Goal: Use online tool/utility: Utilize a website feature to perform a specific function

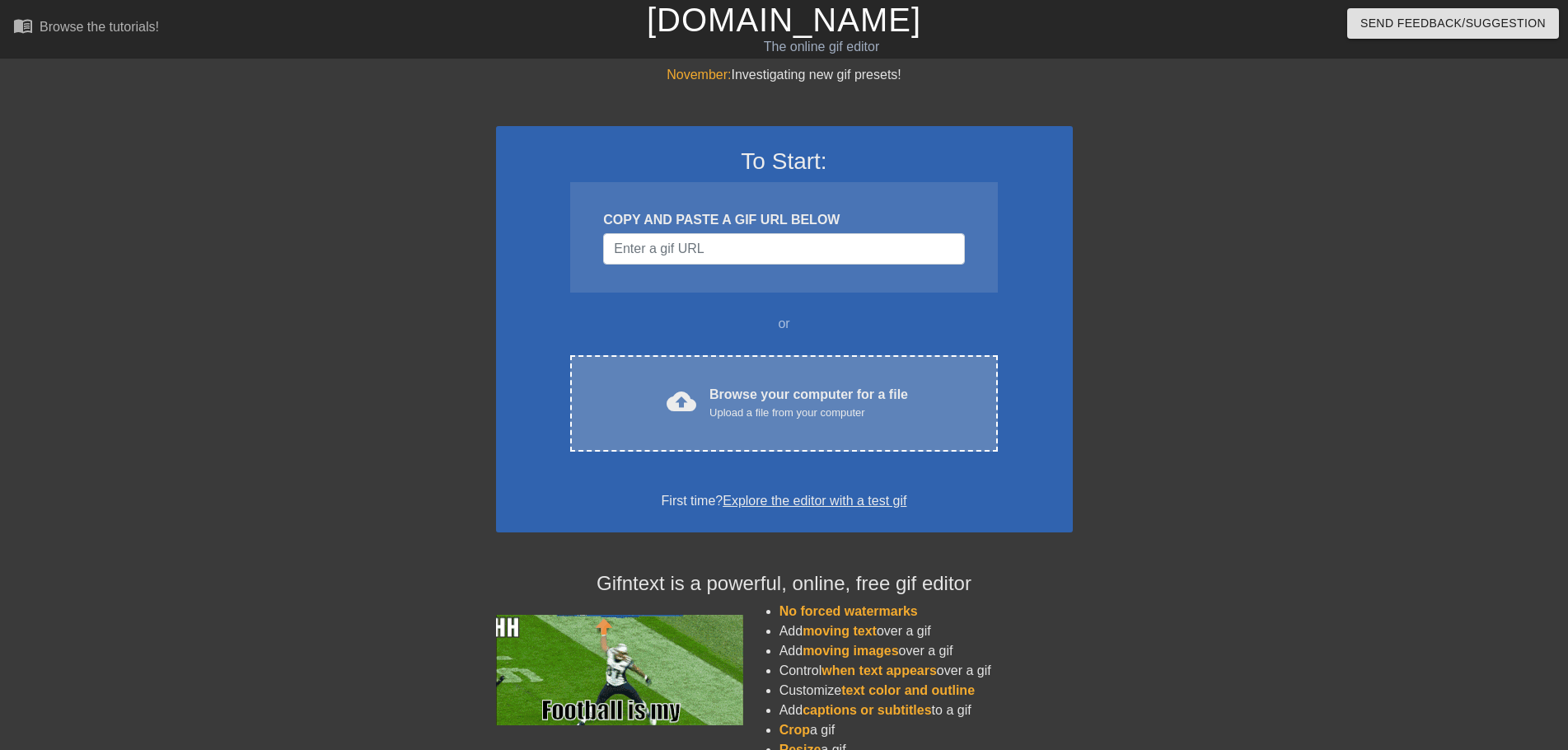
click at [872, 385] on div "Browse your computer for a file Upload a file from your computer" at bounding box center [808, 403] width 198 height 36
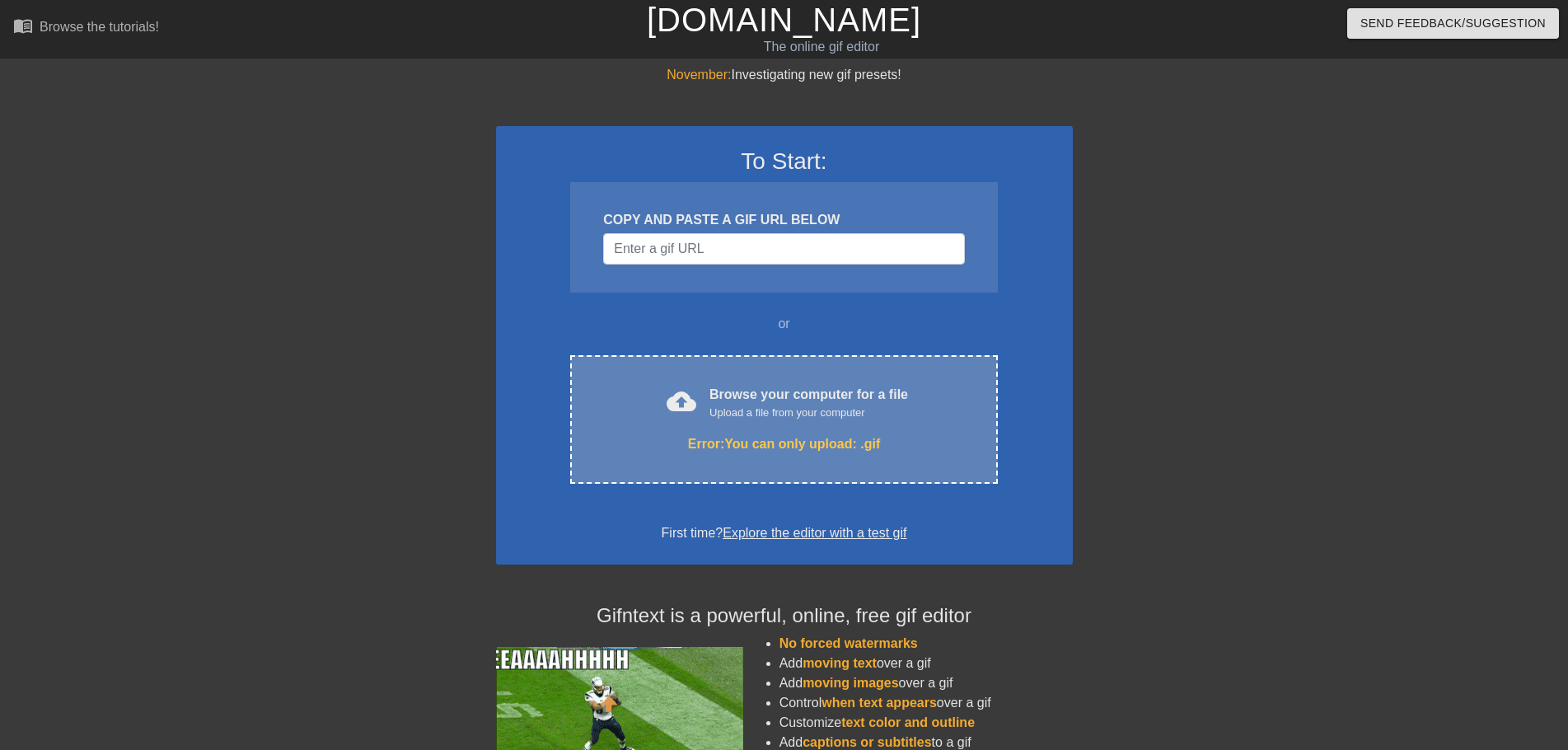
click at [801, 403] on div "Browse your computer for a file Upload a file from your computer" at bounding box center [808, 403] width 198 height 36
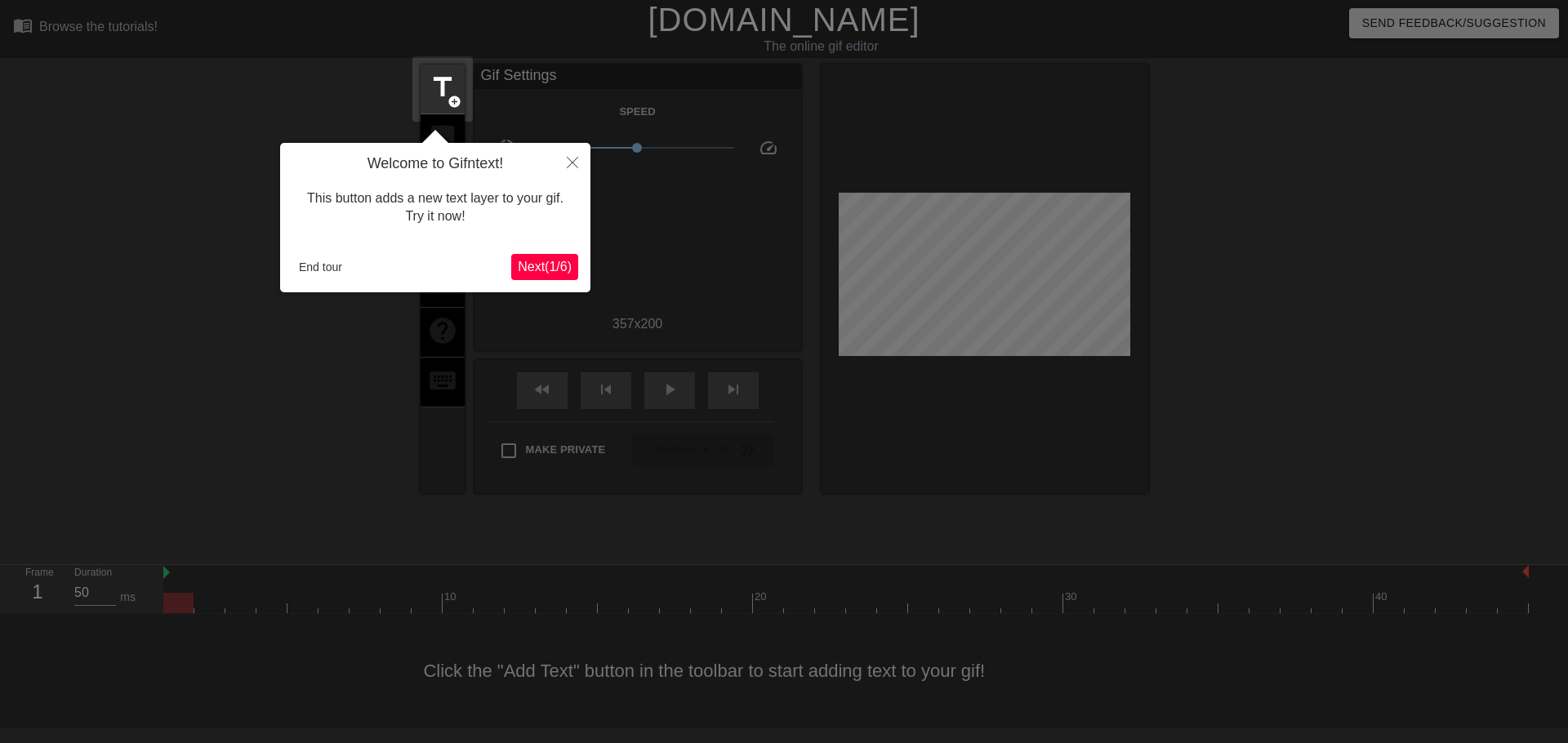
click at [534, 263] on span "Next ( 1 / 6 )" at bounding box center [545, 267] width 54 height 14
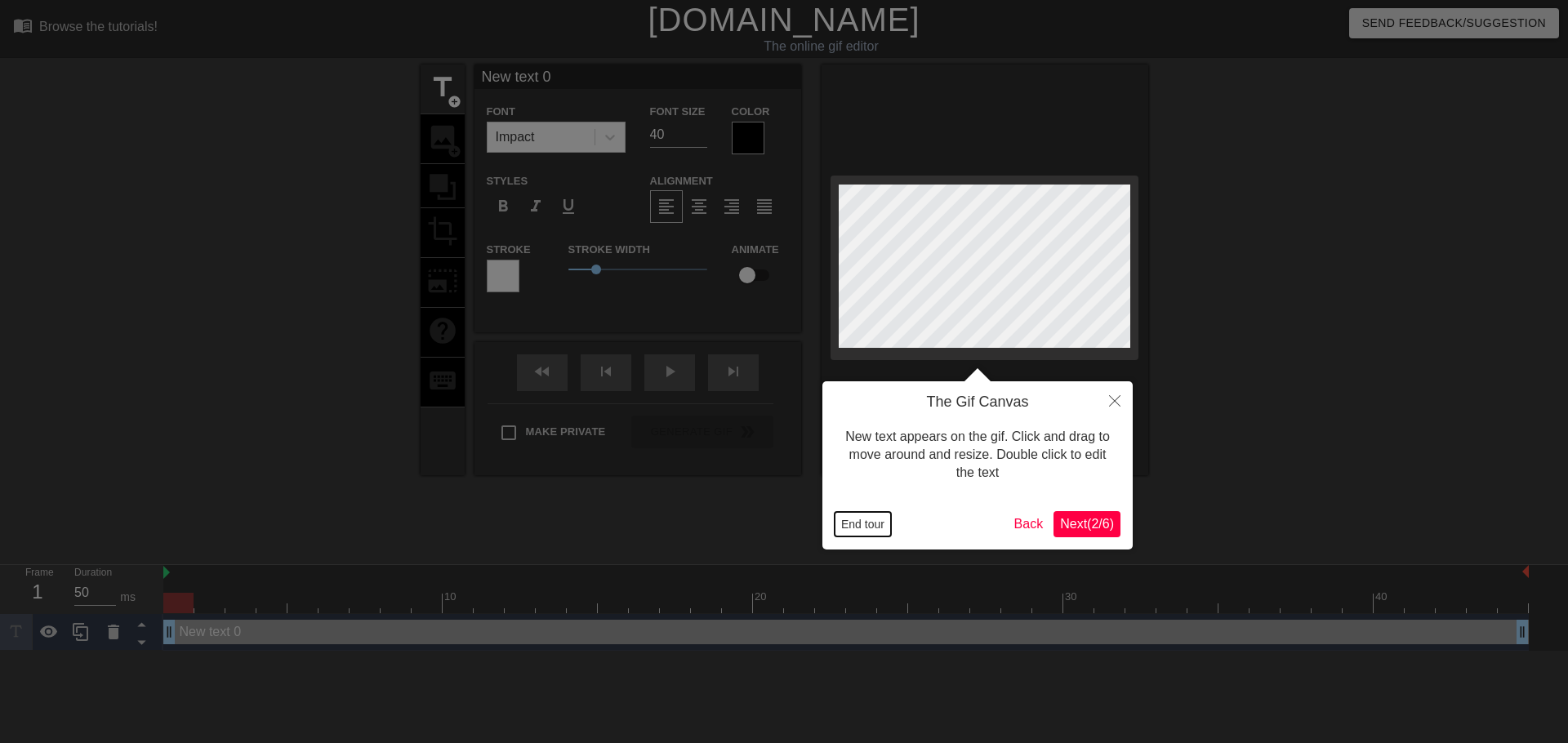
click at [851, 519] on button "End tour" at bounding box center [862, 524] width 56 height 25
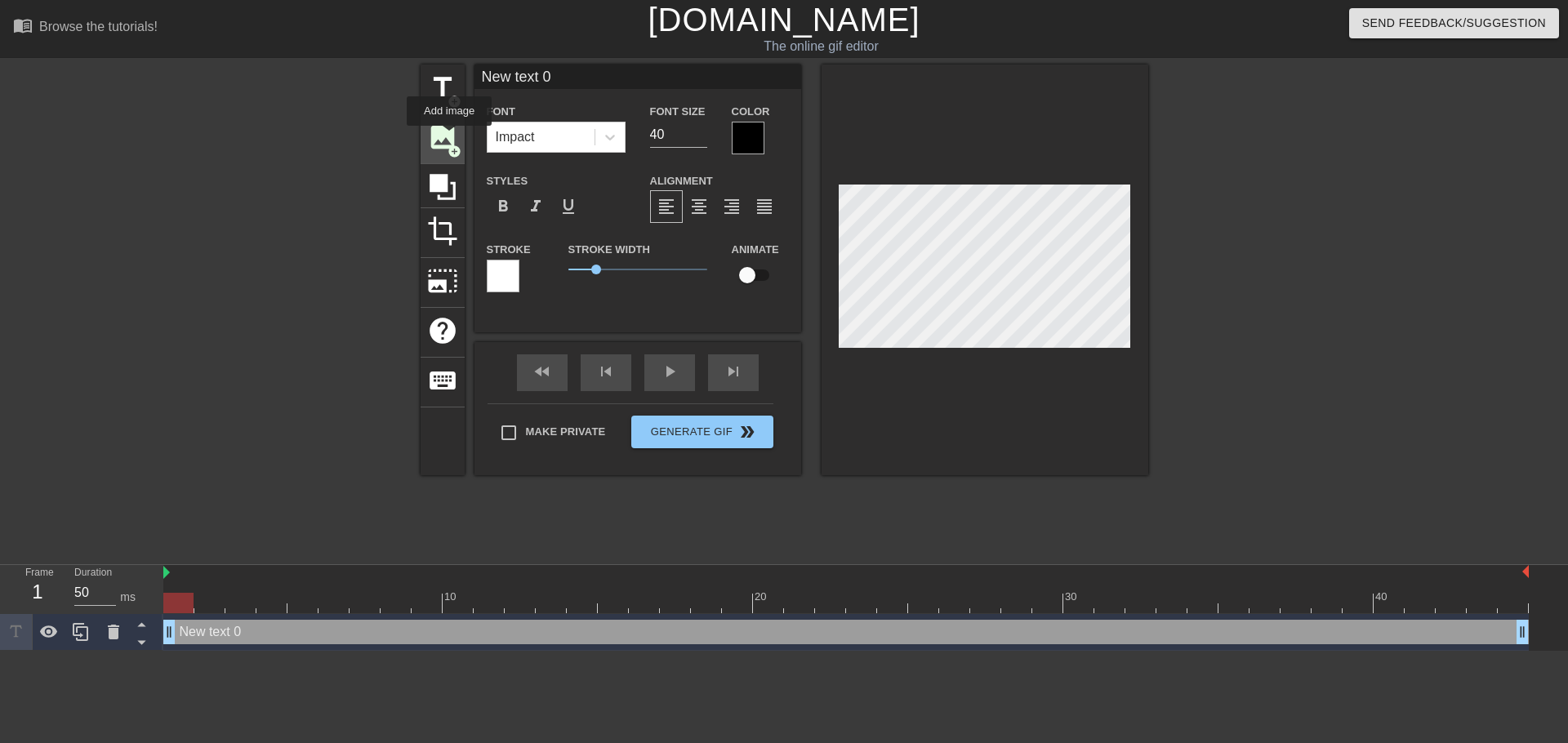
click at [449, 137] on span "image" at bounding box center [442, 137] width 31 height 31
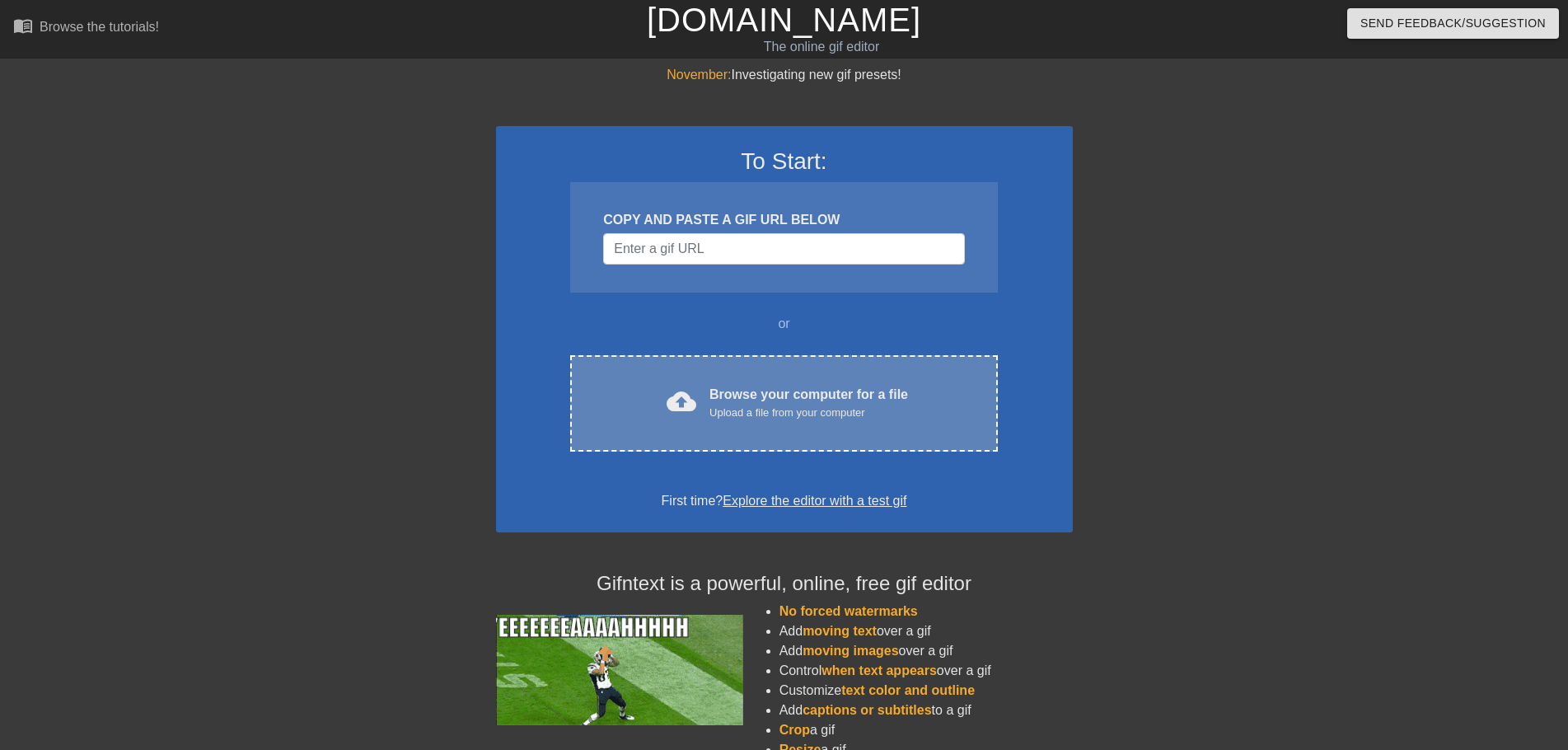
click at [800, 385] on div "Browse your computer for a file Upload a file from your computer" at bounding box center [808, 403] width 198 height 36
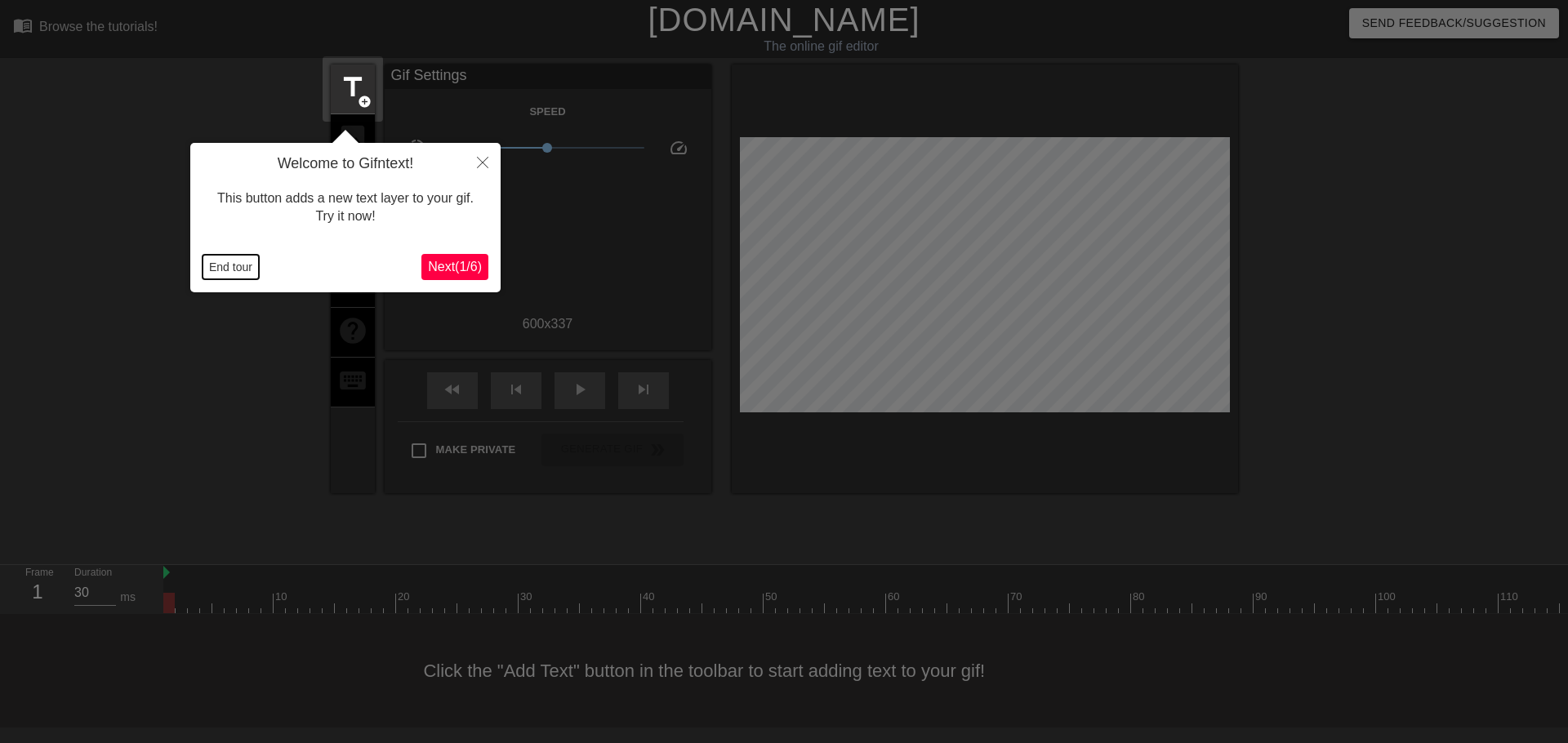
click at [219, 266] on button "End tour" at bounding box center [230, 267] width 56 height 25
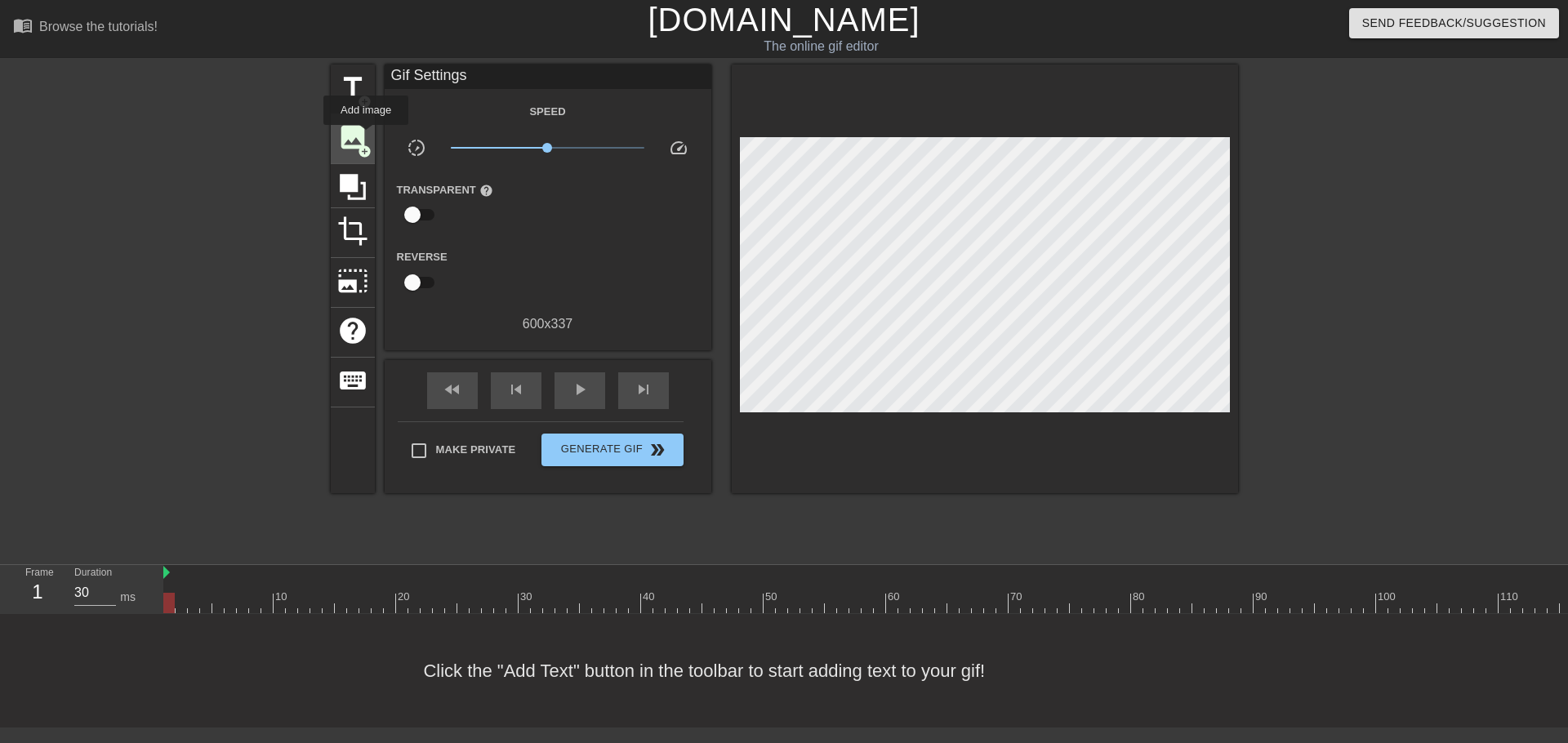
click at [362, 131] on span "image" at bounding box center [352, 137] width 31 height 31
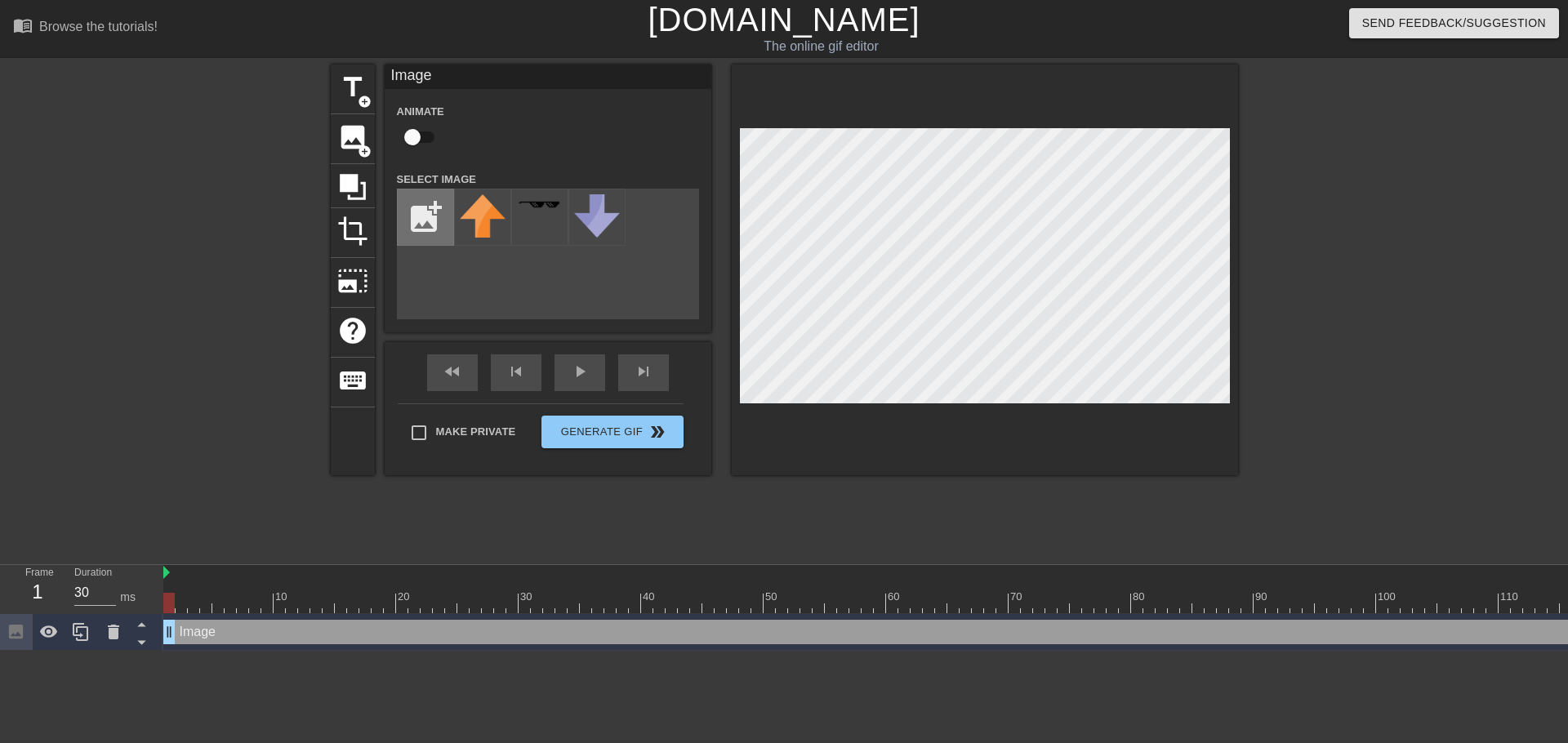
click at [432, 226] on input "file" at bounding box center [425, 217] width 55 height 55
type input "C:\fakepath\peppe-removebg-preview.png"
click at [109, 634] on icon at bounding box center [113, 632] width 12 height 15
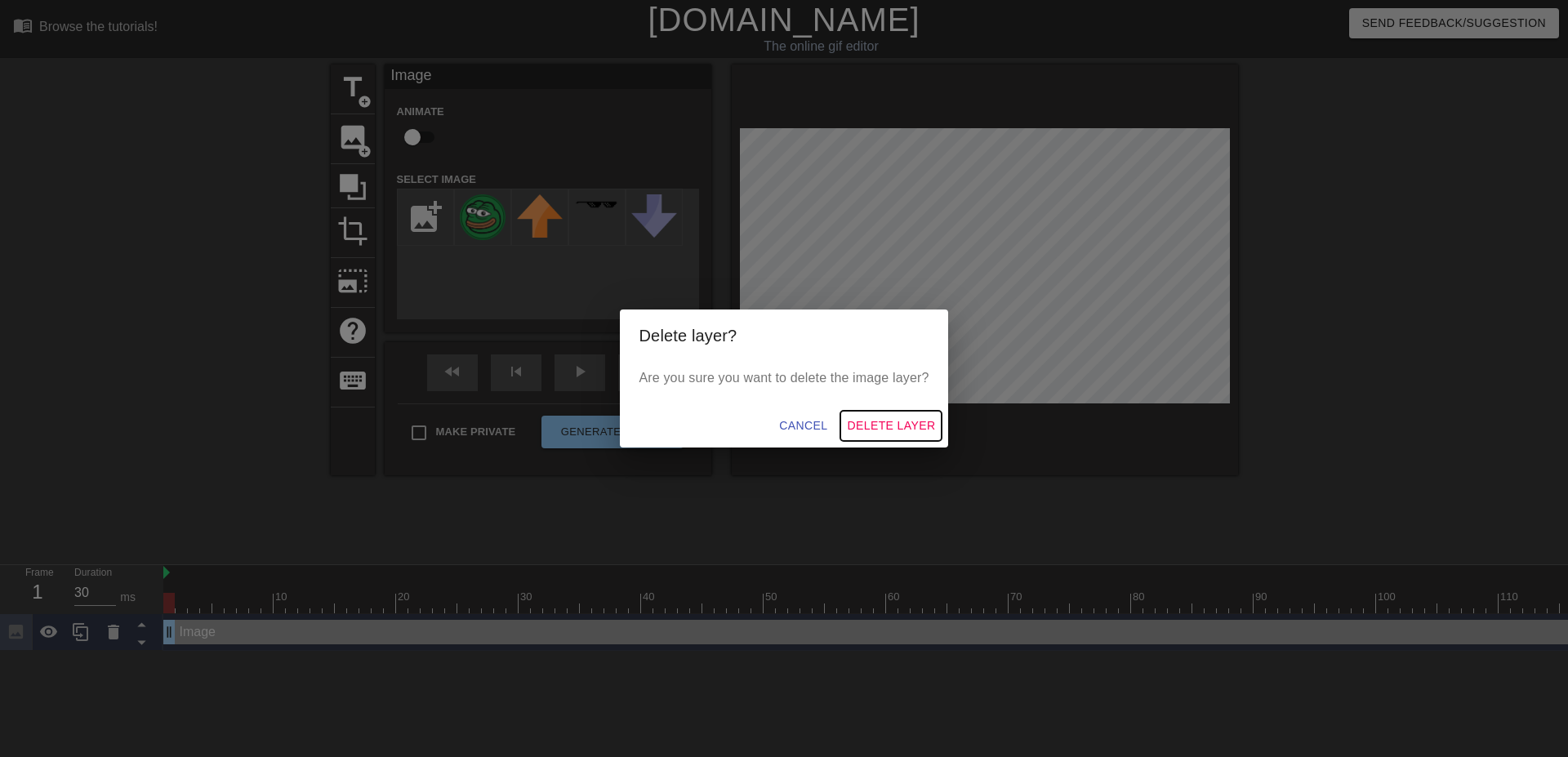
click at [903, 421] on span "Delete Layer" at bounding box center [891, 425] width 88 height 20
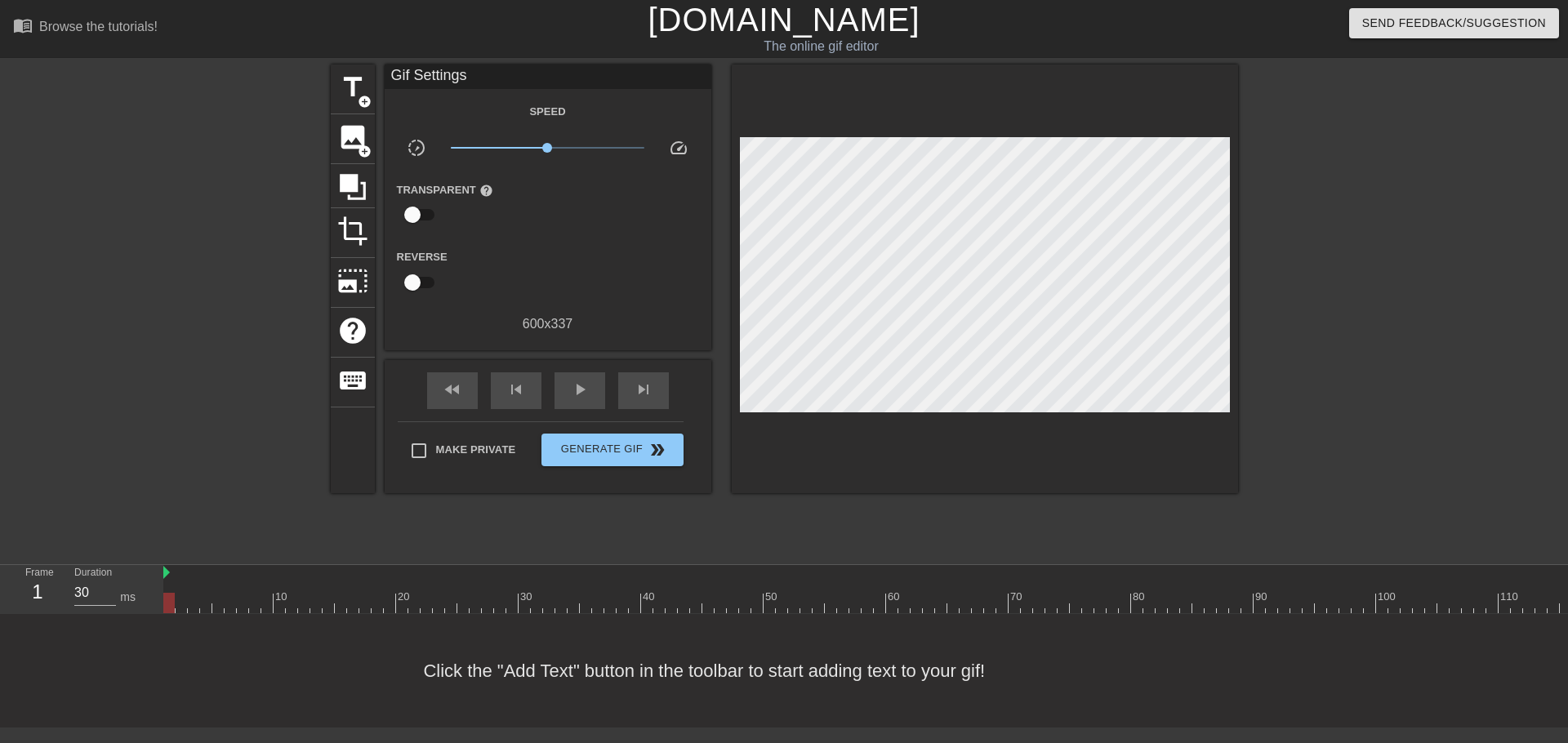
click at [749, 586] on div at bounding box center [745, 591] width 12 height 20
click at [703, 586] on div at bounding box center [708, 591] width 12 height 20
click at [774, 583] on div "50" at bounding box center [770, 591] width 12 height 20
click at [850, 581] on div at bounding box center [855, 591] width 12 height 20
click at [878, 581] on div at bounding box center [880, 591] width 12 height 20
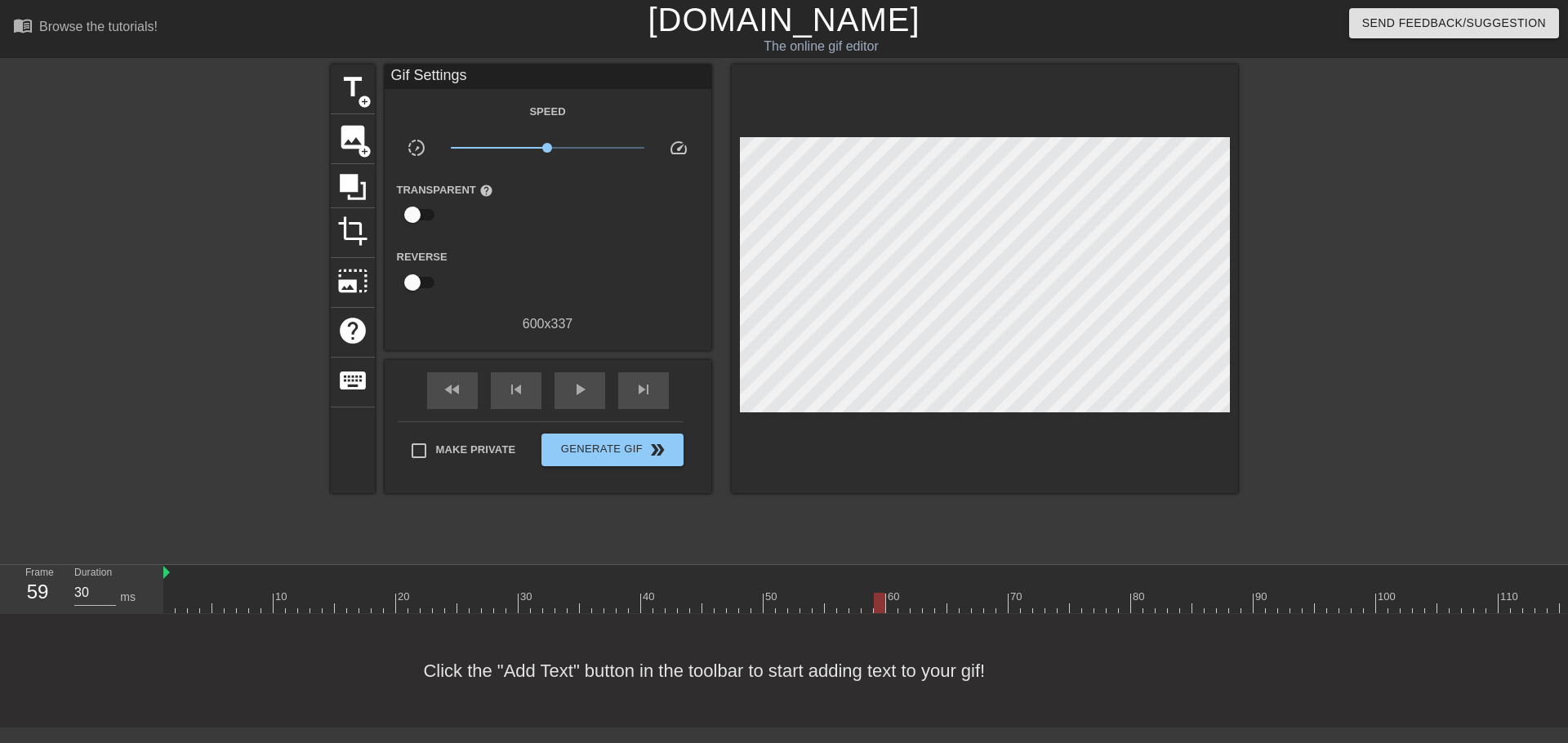
click at [927, 580] on div at bounding box center [1407, 573] width 2486 height 16
click at [869, 581] on div at bounding box center [868, 591] width 12 height 20
click at [166, 577] on div at bounding box center [1407, 573] width 2486 height 16
click at [588, 394] on span "play_arrow" at bounding box center [579, 390] width 20 height 20
click at [588, 394] on span "pause" at bounding box center [579, 390] width 20 height 20
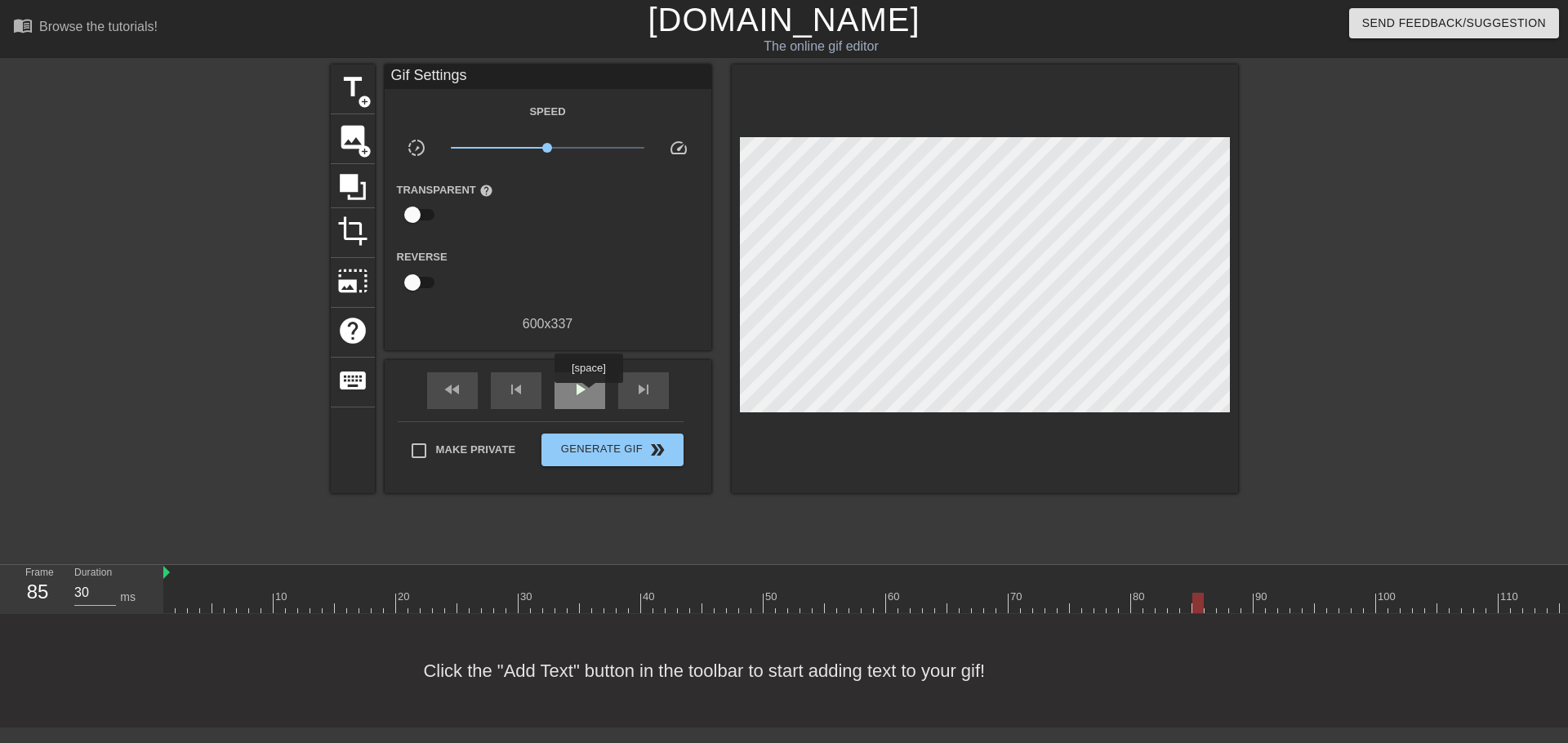
click at [588, 394] on span "play_arrow" at bounding box center [579, 390] width 20 height 20
click at [588, 394] on span "pause" at bounding box center [579, 390] width 20 height 20
click at [354, 128] on span "image" at bounding box center [352, 137] width 31 height 31
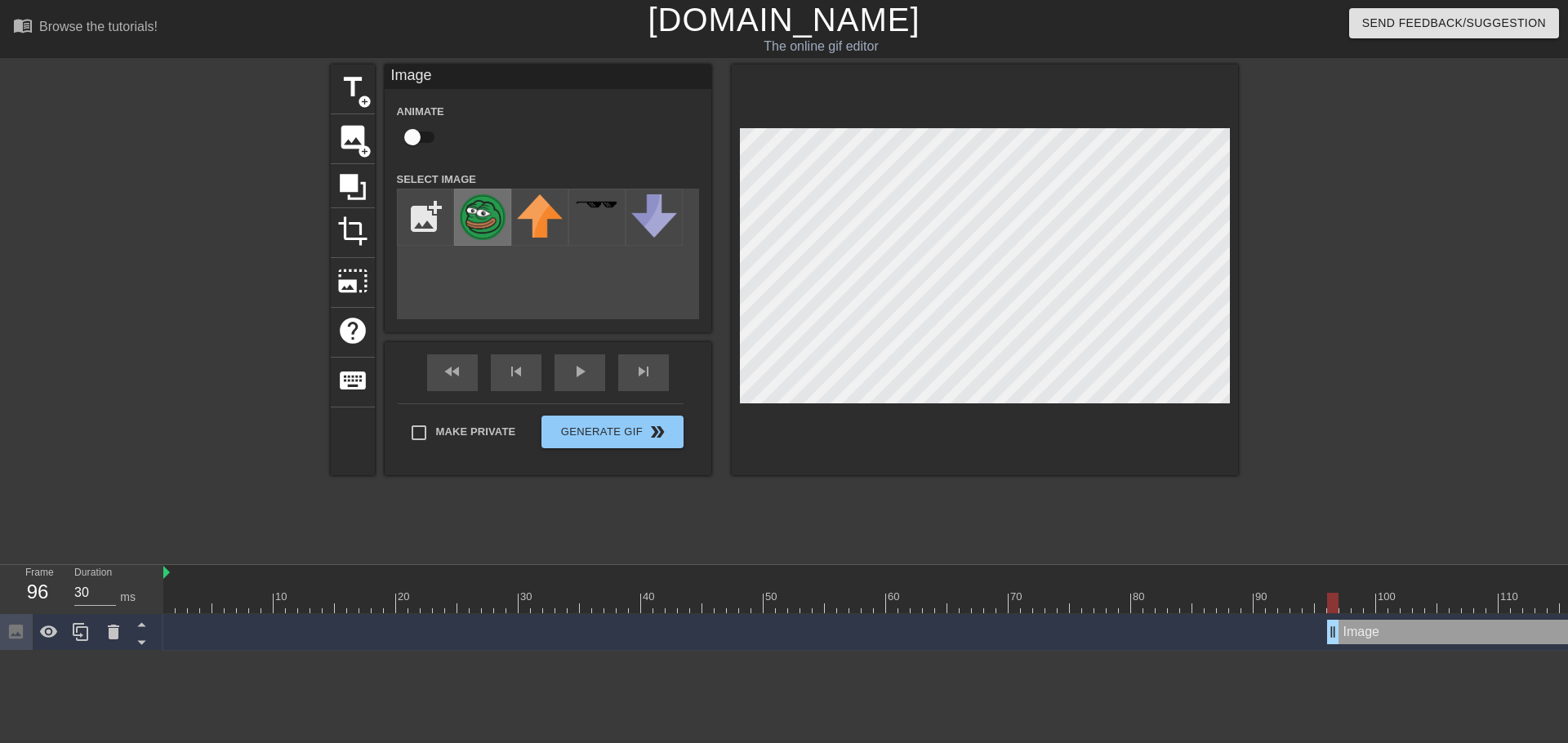
click at [473, 207] on img at bounding box center [482, 216] width 45 height 45
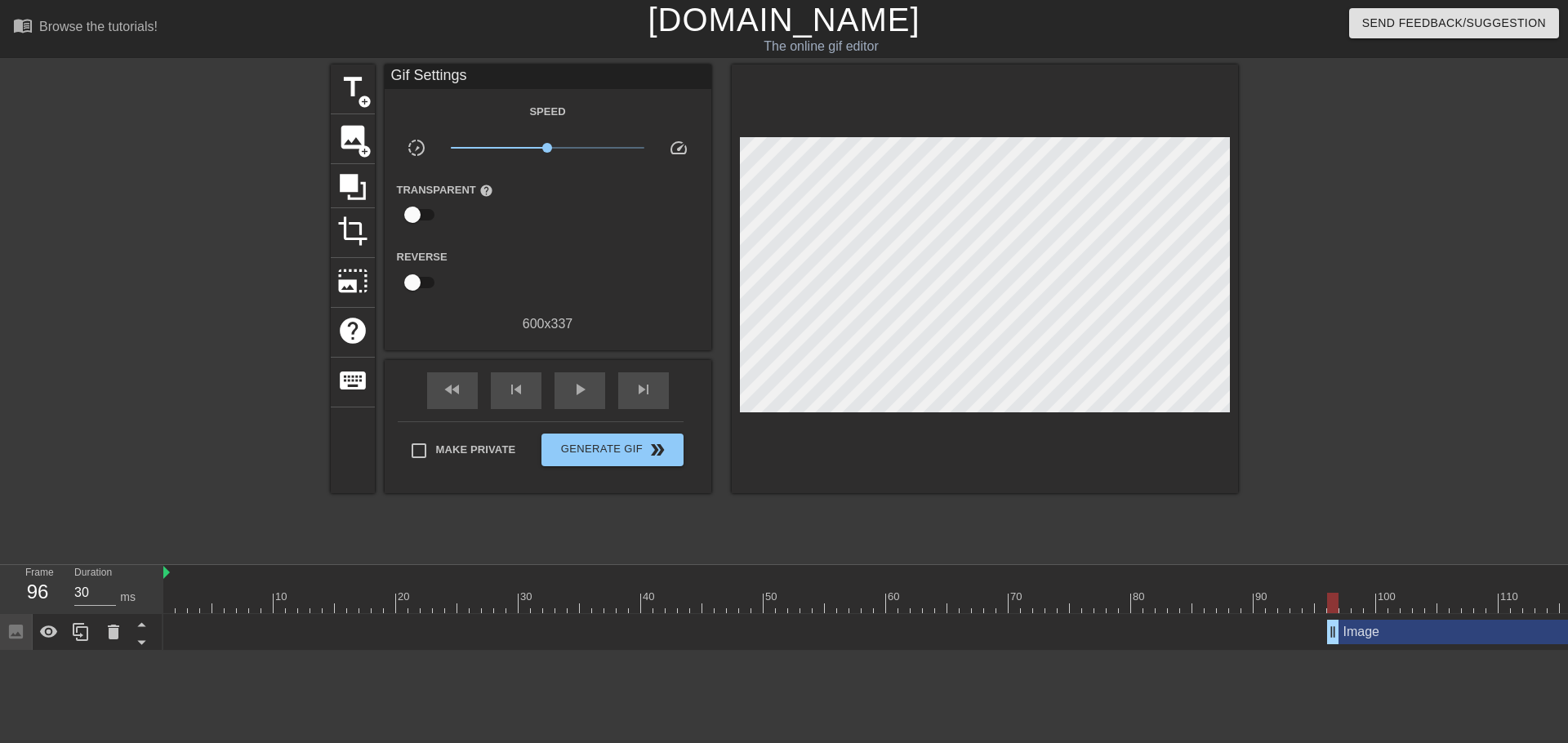
scroll to position [0, 20]
drag, startPoint x: 1321, startPoint y: 637, endPoint x: 1501, endPoint y: 631, distance: 180.1
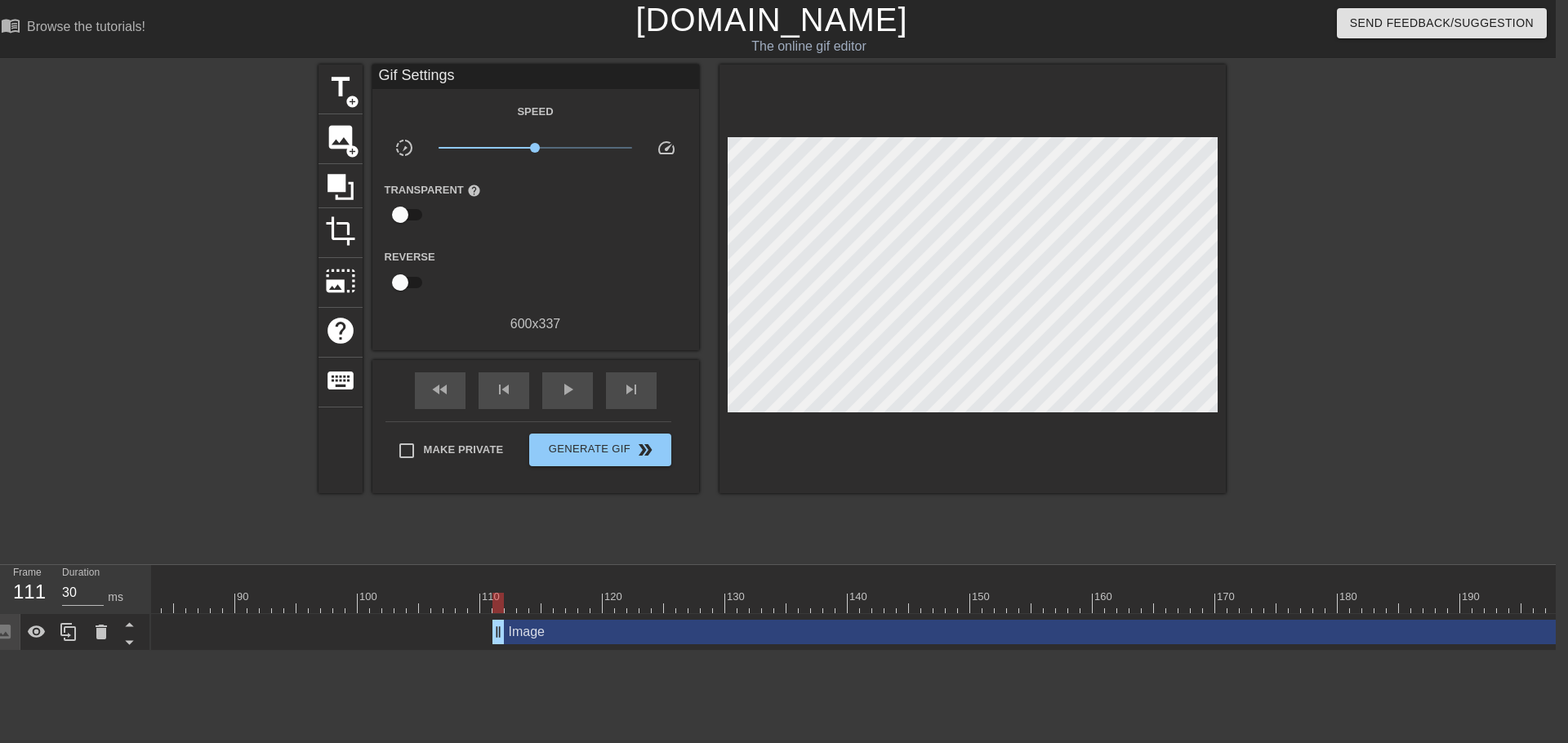
scroll to position [0, 1086]
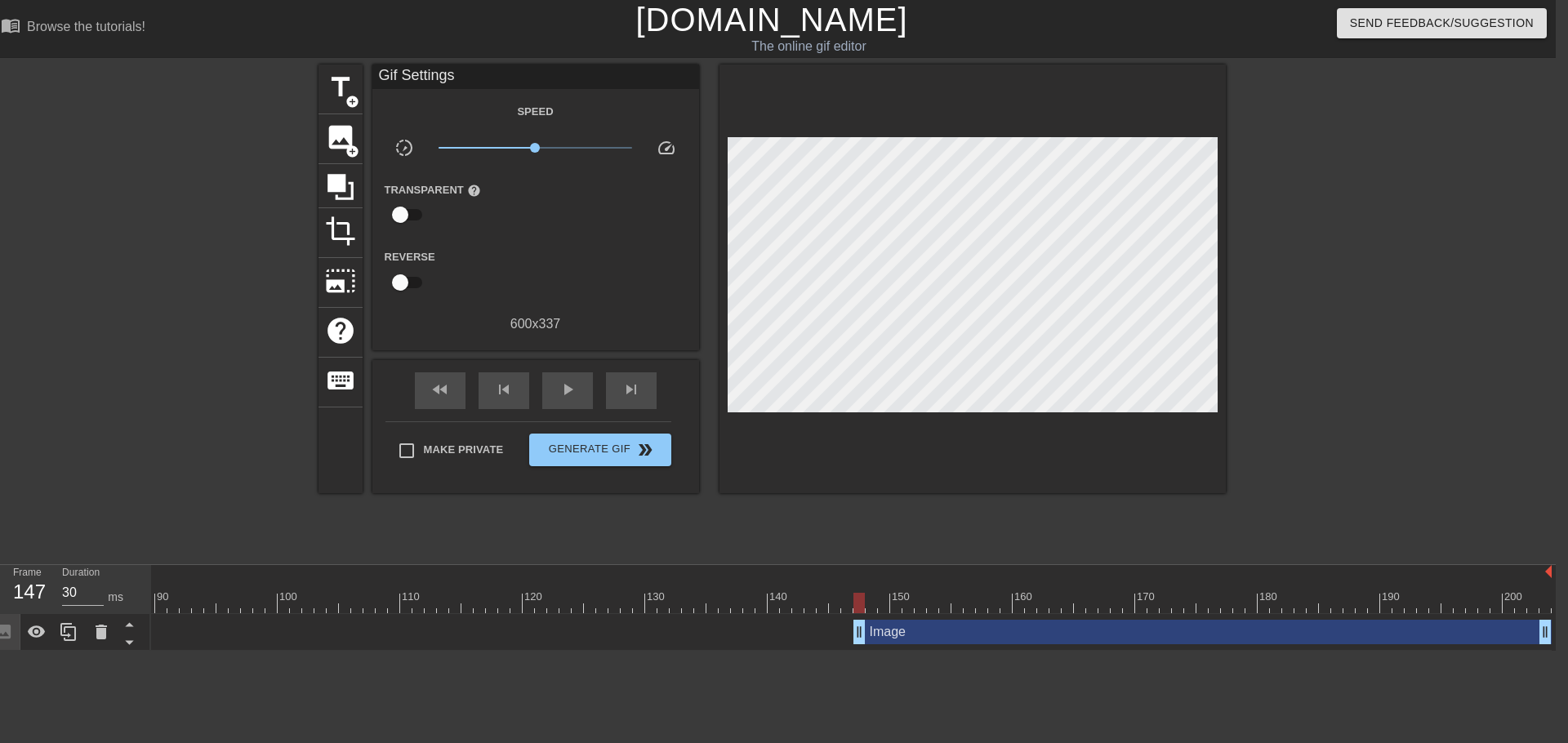
drag, startPoint x: 416, startPoint y: 633, endPoint x: 857, endPoint y: 642, distance: 441.1
click at [857, 642] on div "Image drag_handle drag_handle" at bounding box center [1202, 632] width 699 height 25
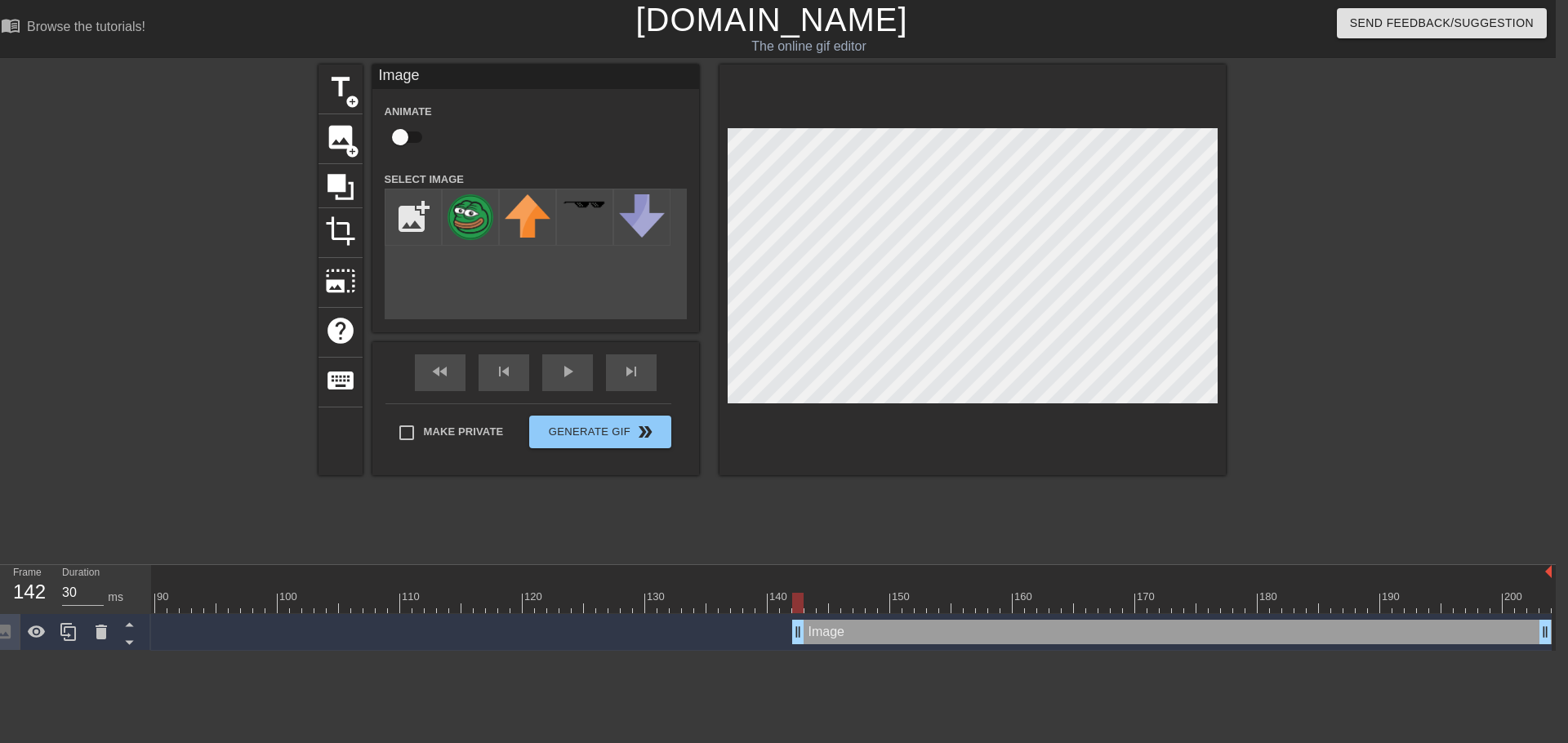
drag, startPoint x: 860, startPoint y: 626, endPoint x: 799, endPoint y: 628, distance: 61.0
click at [799, 628] on div "Image drag_handle drag_handle" at bounding box center [1171, 632] width 759 height 25
click at [337, 585] on div at bounding box center [333, 591] width 12 height 20
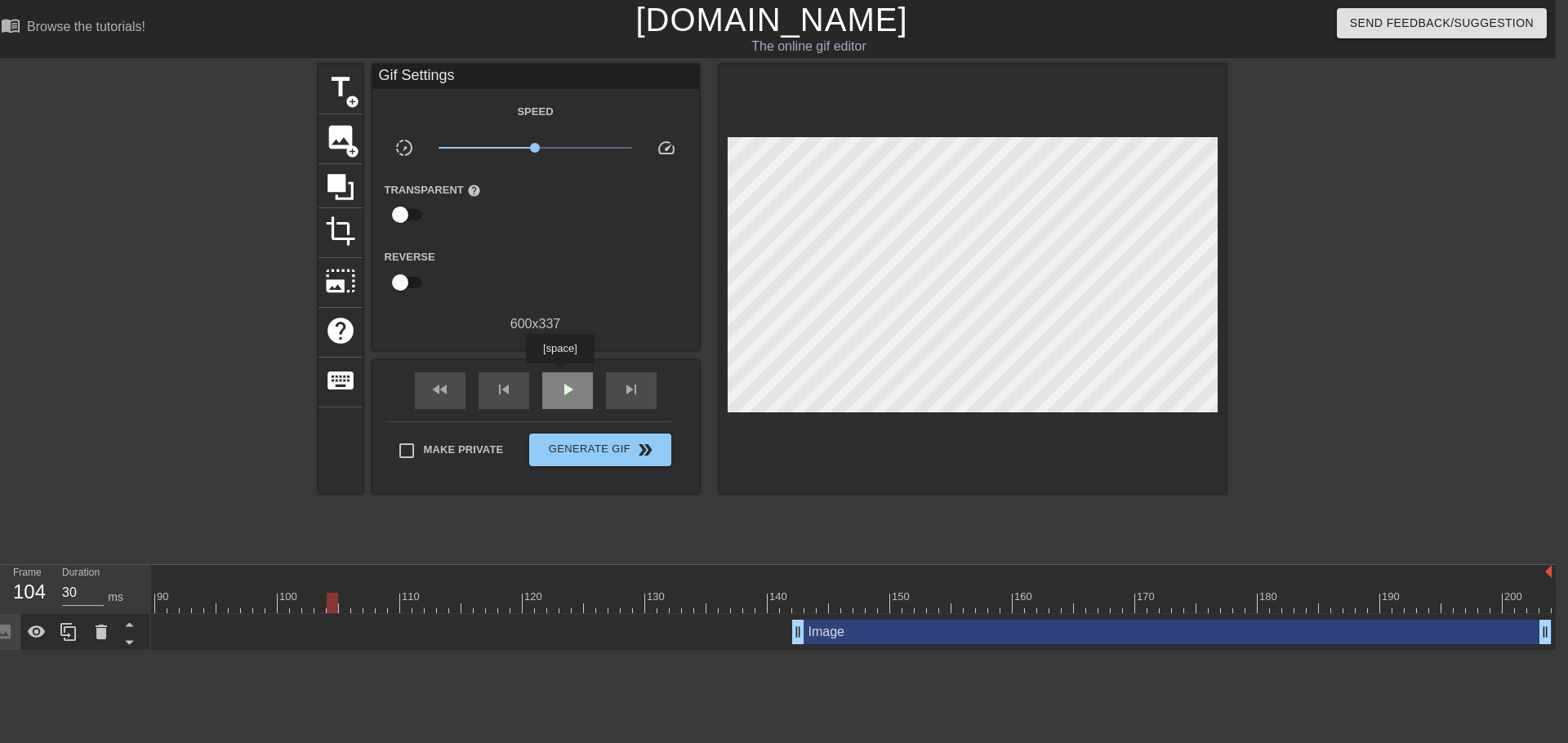
click at [560, 375] on div "play_arrow" at bounding box center [567, 390] width 51 height 36
click at [560, 375] on div "pause" at bounding box center [567, 390] width 51 height 36
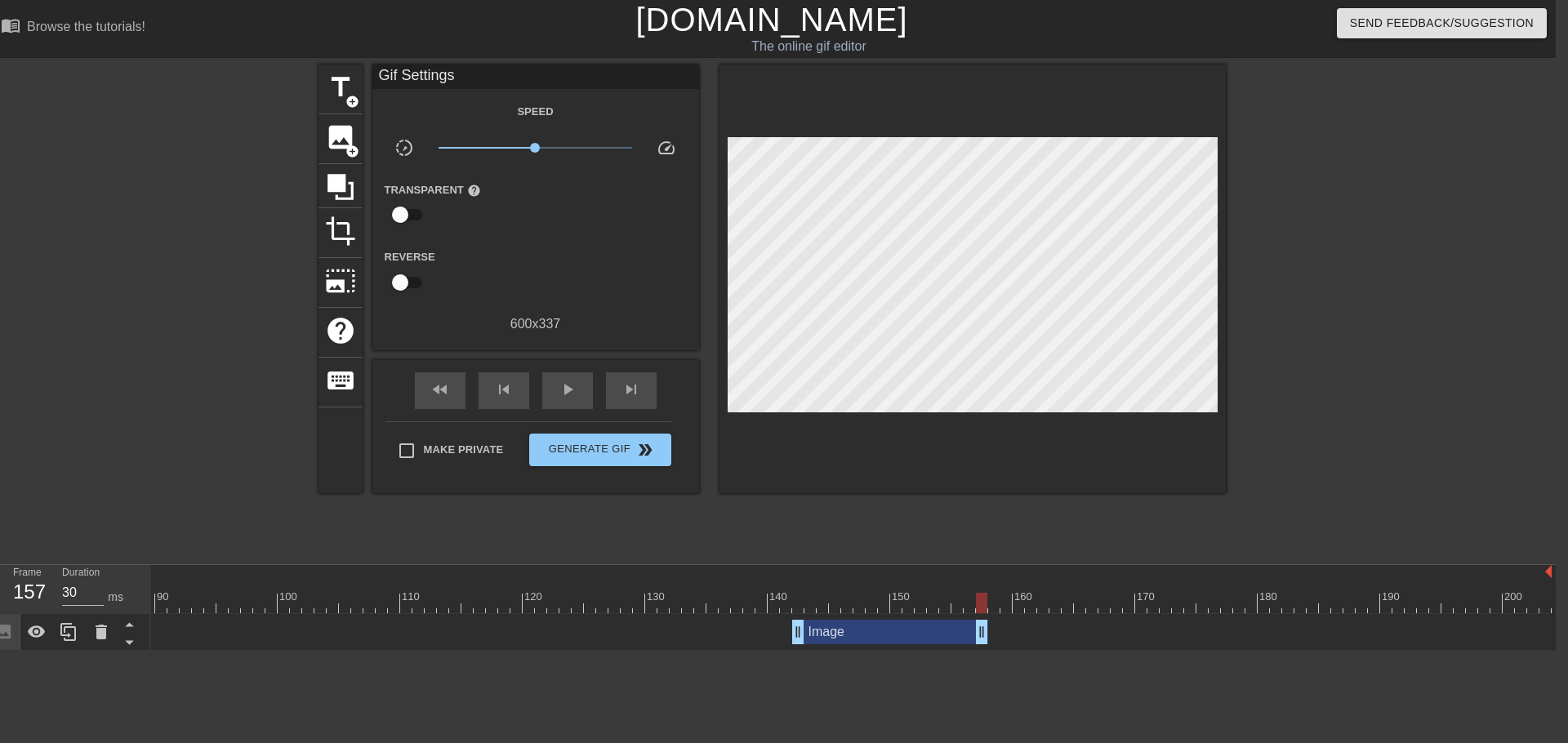
drag, startPoint x: 1548, startPoint y: 634, endPoint x: 987, endPoint y: 631, distance: 561.0
click at [987, 631] on div "Image drag_handle drag_handle" at bounding box center [890, 632] width 196 height 25
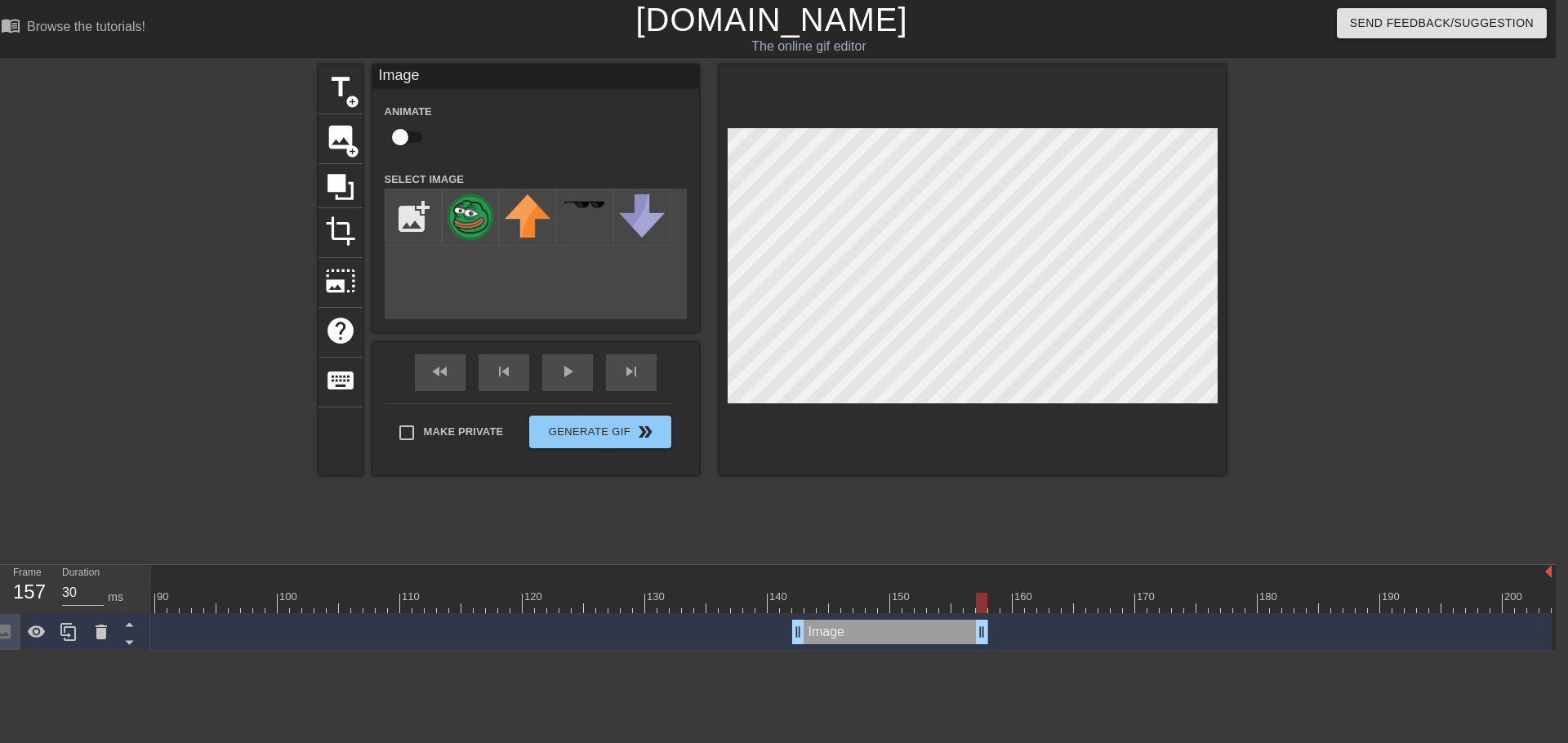
click at [1057, 578] on div at bounding box center [308, 573] width 2486 height 16
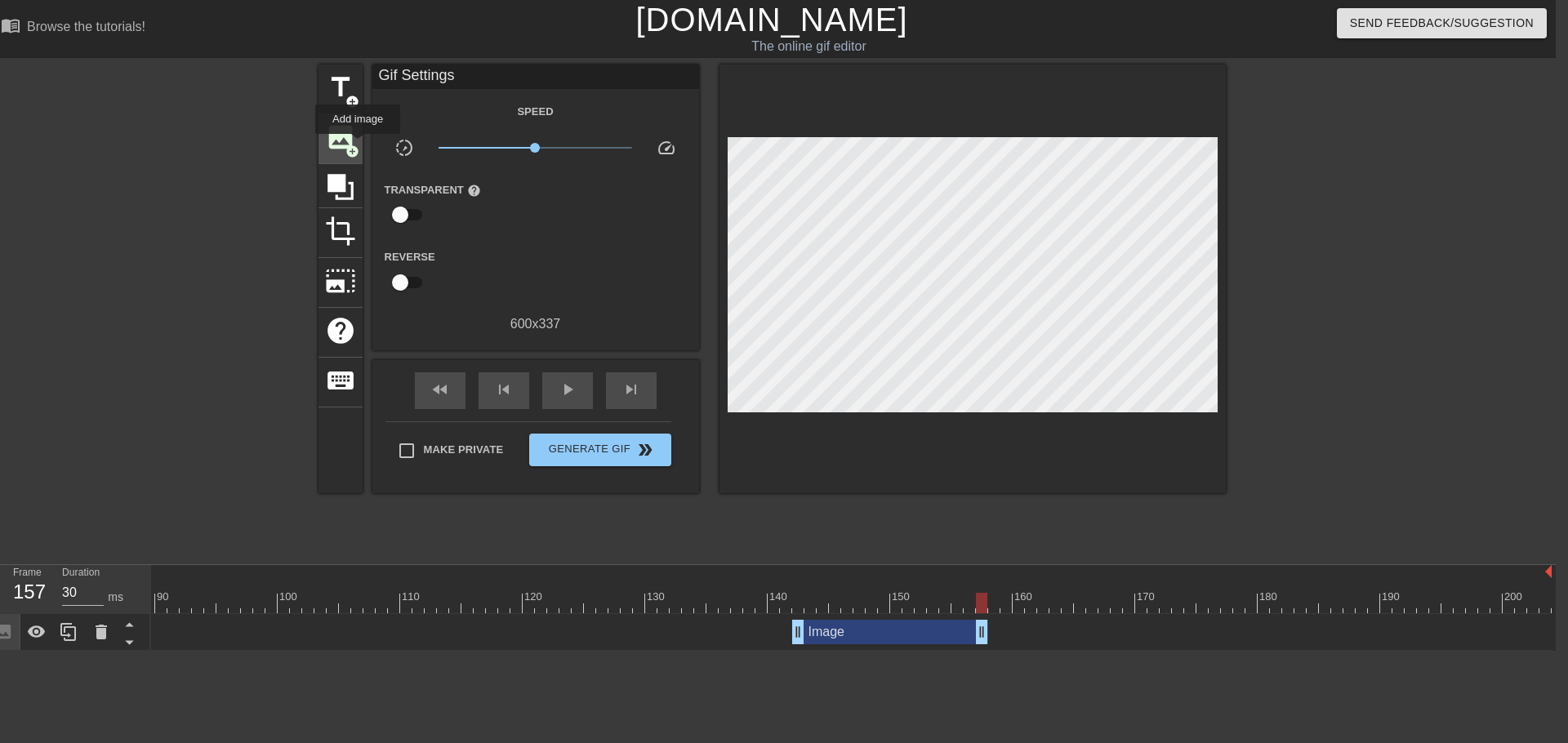
click at [353, 145] on span "add_circle" at bounding box center [352, 151] width 14 height 14
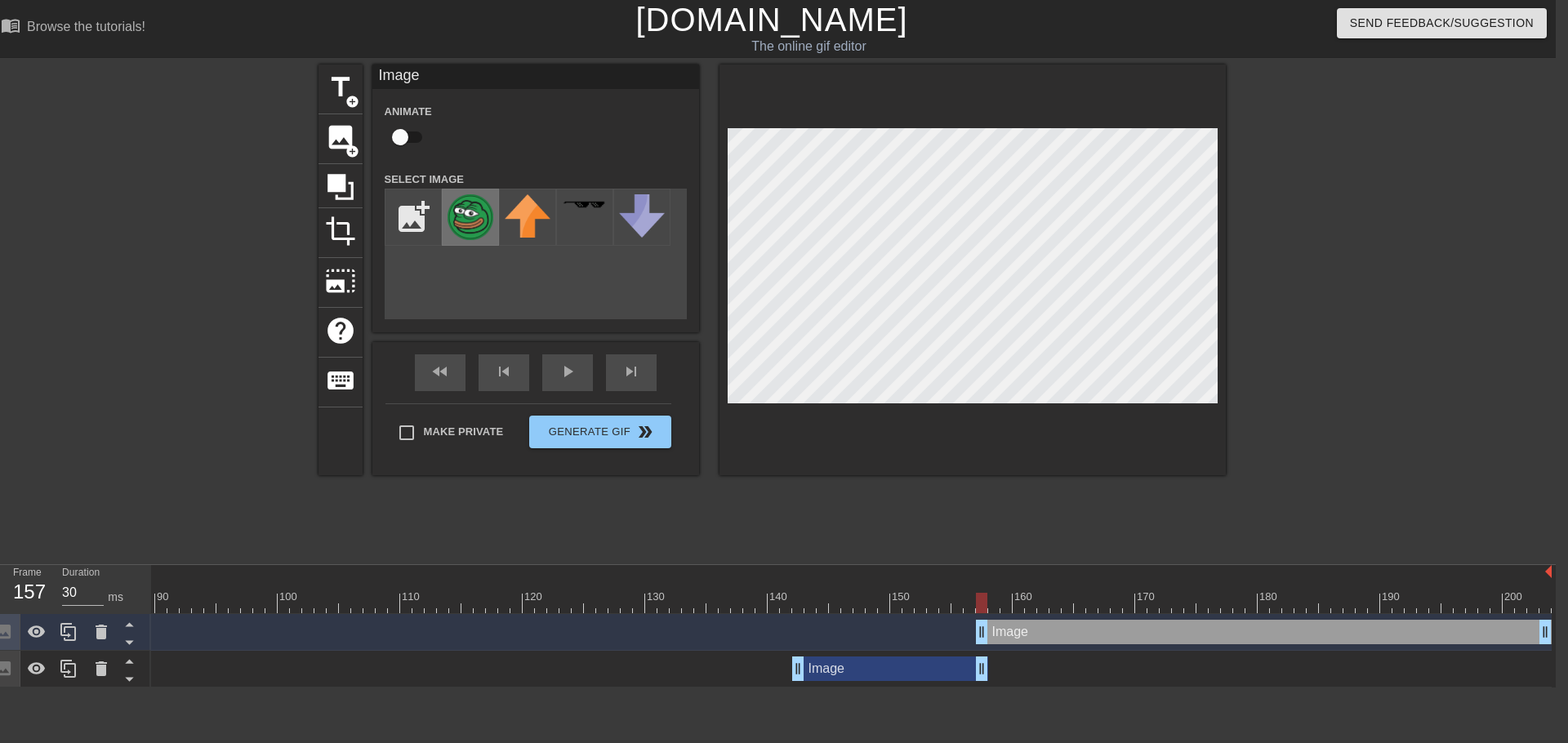
click at [485, 231] on img at bounding box center [470, 216] width 45 height 45
click at [994, 634] on div "Image drag_handle drag_handle" at bounding box center [1264, 632] width 576 height 25
click at [991, 634] on div "Image drag_handle drag_handle" at bounding box center [1269, 632] width 563 height 25
drag, startPoint x: 1541, startPoint y: 630, endPoint x: 1557, endPoint y: 632, distance: 16.1
click at [1553, 632] on html "menu_book Browse the tutorials! [DOMAIN_NAME] The online gif editor Send Feedba…" at bounding box center [772, 343] width 1568 height 688
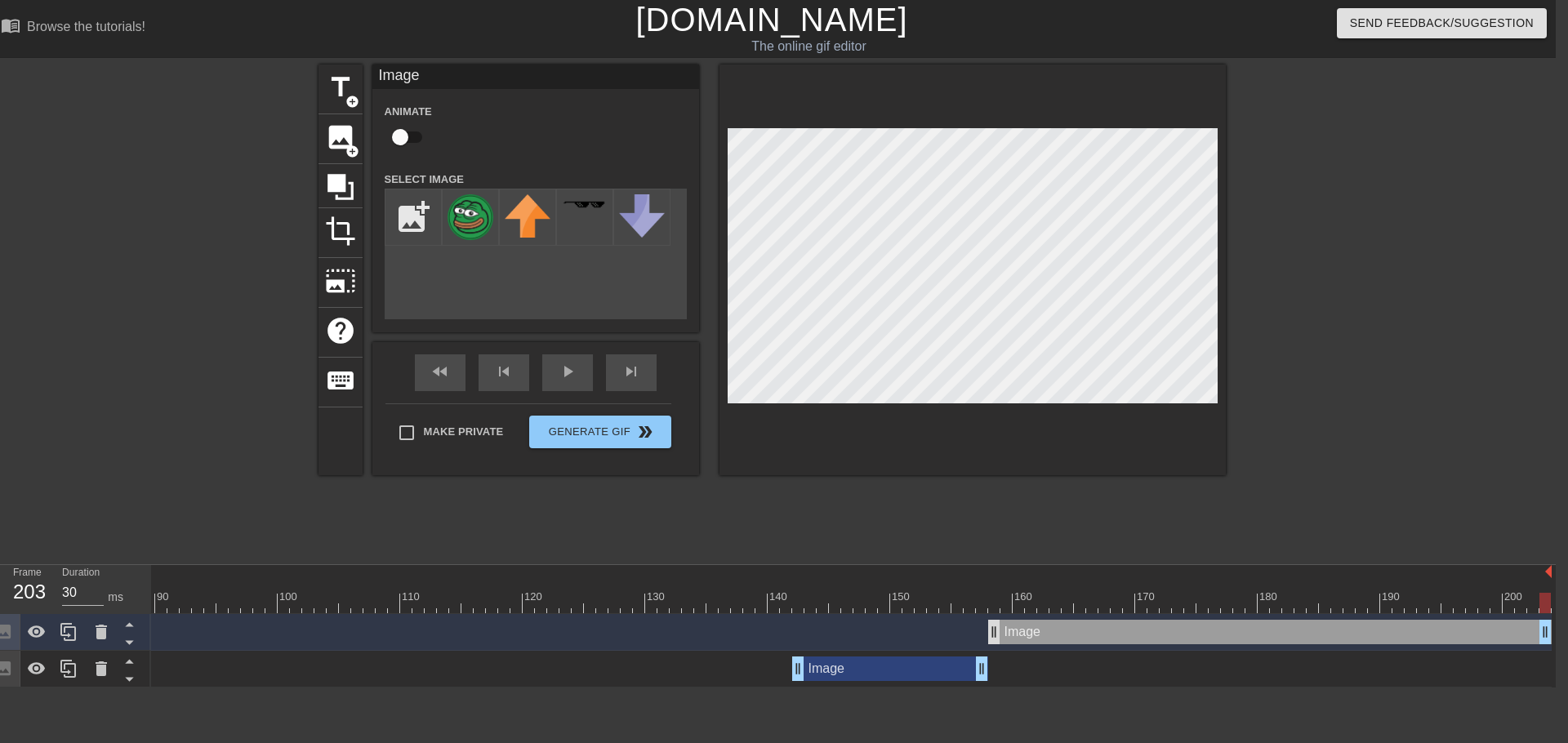
click at [996, 631] on div "Image drag_handle drag_handle" at bounding box center [1269, 632] width 563 height 25
click at [996, 593] on div at bounding box center [308, 602] width 2486 height 20
click at [1231, 502] on div "title add_circle image add_circle crop photo_size_select_large help keyboard Im…" at bounding box center [772, 309] width 1568 height 490
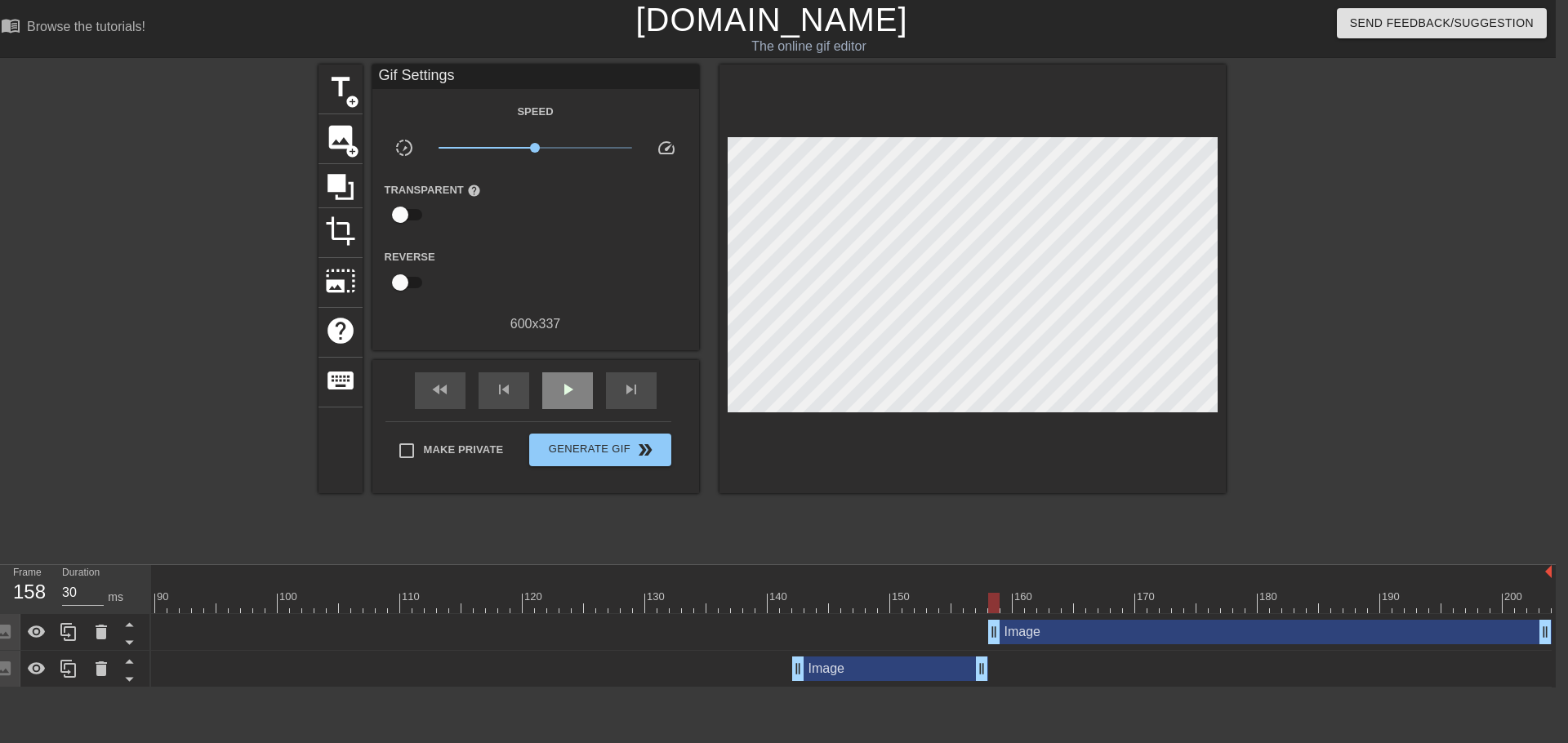
click at [580, 387] on div "play_arrow" at bounding box center [567, 390] width 51 height 36
type input "30"
click at [470, 446] on span "Make Private" at bounding box center [464, 449] width 80 height 16
click at [424, 446] on input "Make Private" at bounding box center [407, 450] width 35 height 35
checkbox input "true"
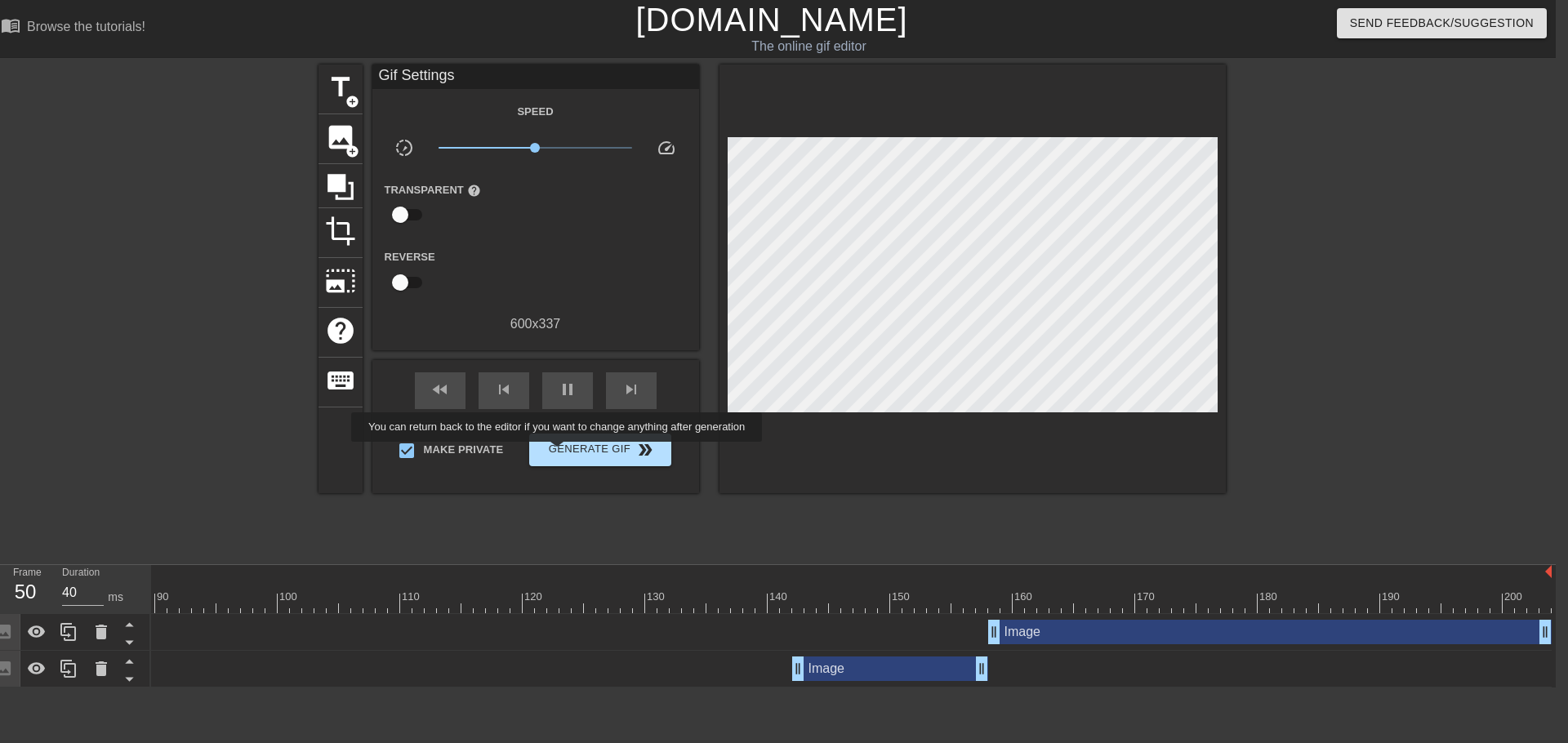
type input "30"
click at [615, 446] on span "Generate Gif double_arrow" at bounding box center [600, 450] width 128 height 20
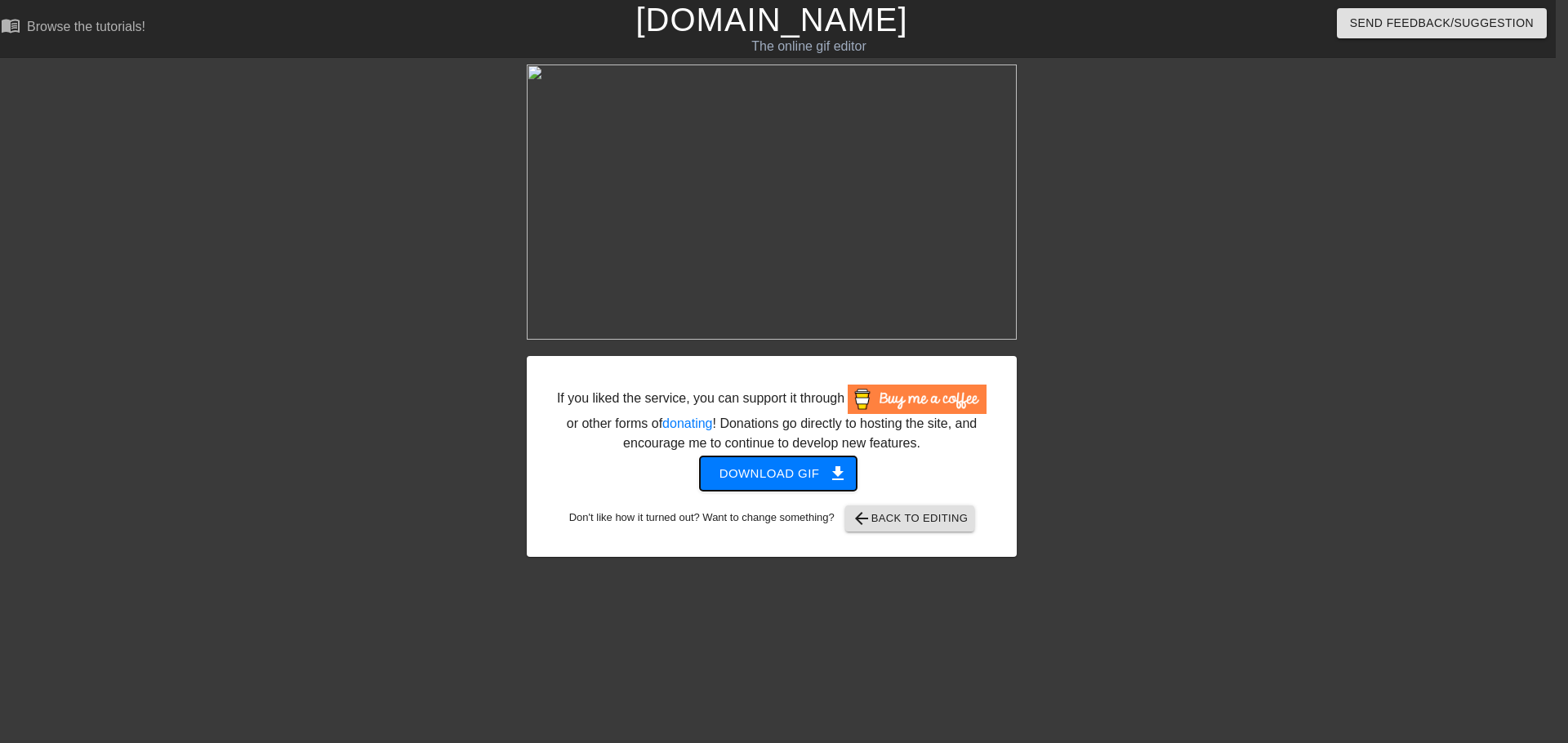
click at [796, 472] on span "Download gif get_app" at bounding box center [778, 473] width 118 height 21
